Goal: Task Accomplishment & Management: Manage account settings

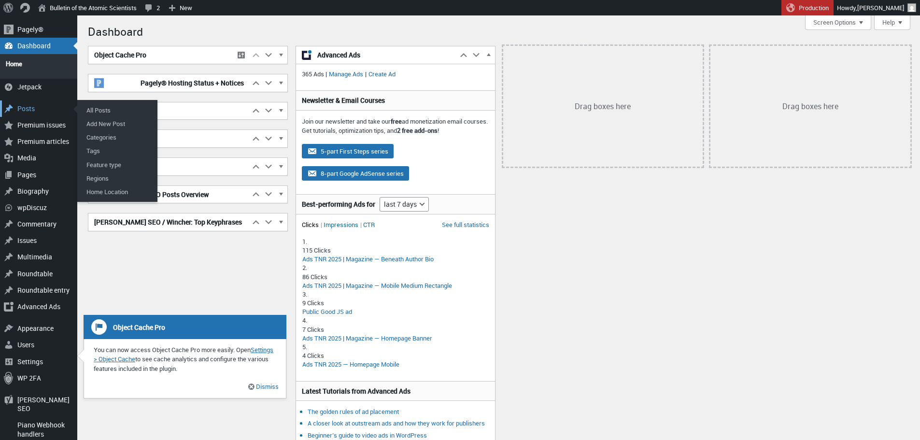
click at [34, 106] on div "Posts" at bounding box center [38, 108] width 77 height 16
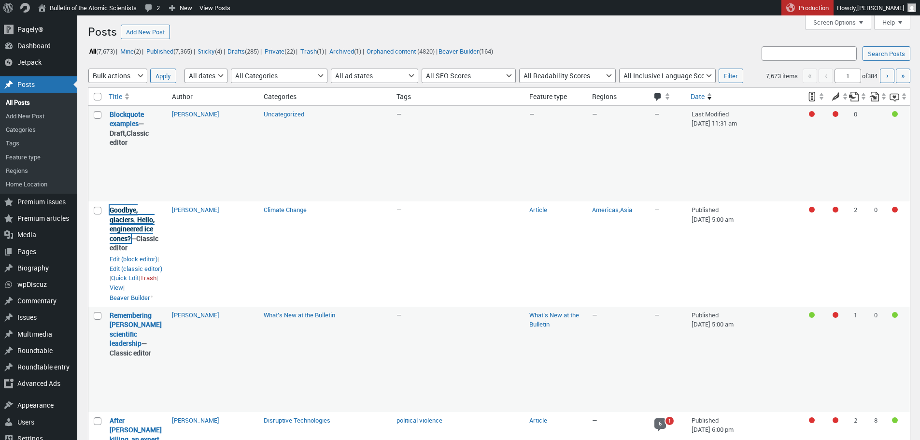
click at [131, 239] on link "Goodbye, glaciers. Hello, engineered ice cones?" at bounding box center [132, 224] width 45 height 38
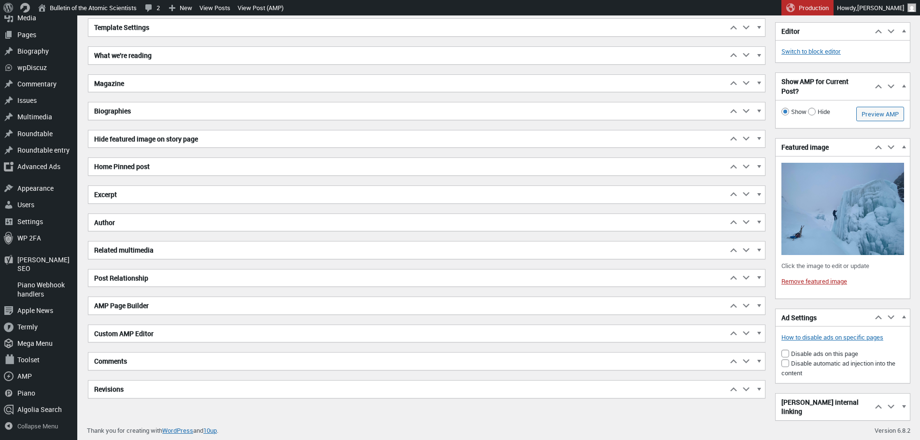
scroll to position [2446, 0]
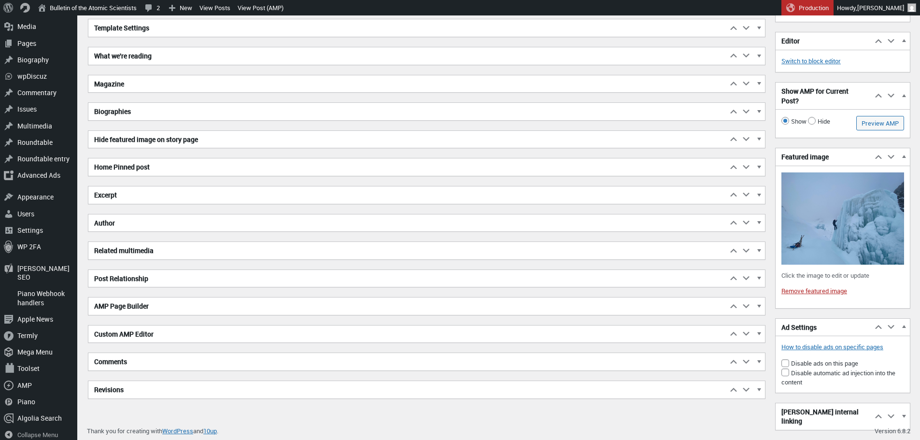
click at [272, 193] on h2 "Excerpt" at bounding box center [407, 194] width 639 height 17
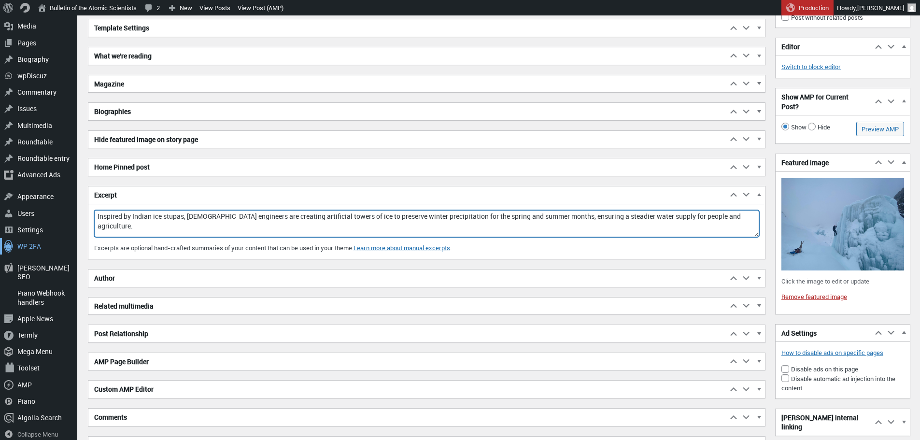
drag, startPoint x: 727, startPoint y: 217, endPoint x: 42, endPoint y: 242, distance: 685.4
